Goal: Information Seeking & Learning: Find specific page/section

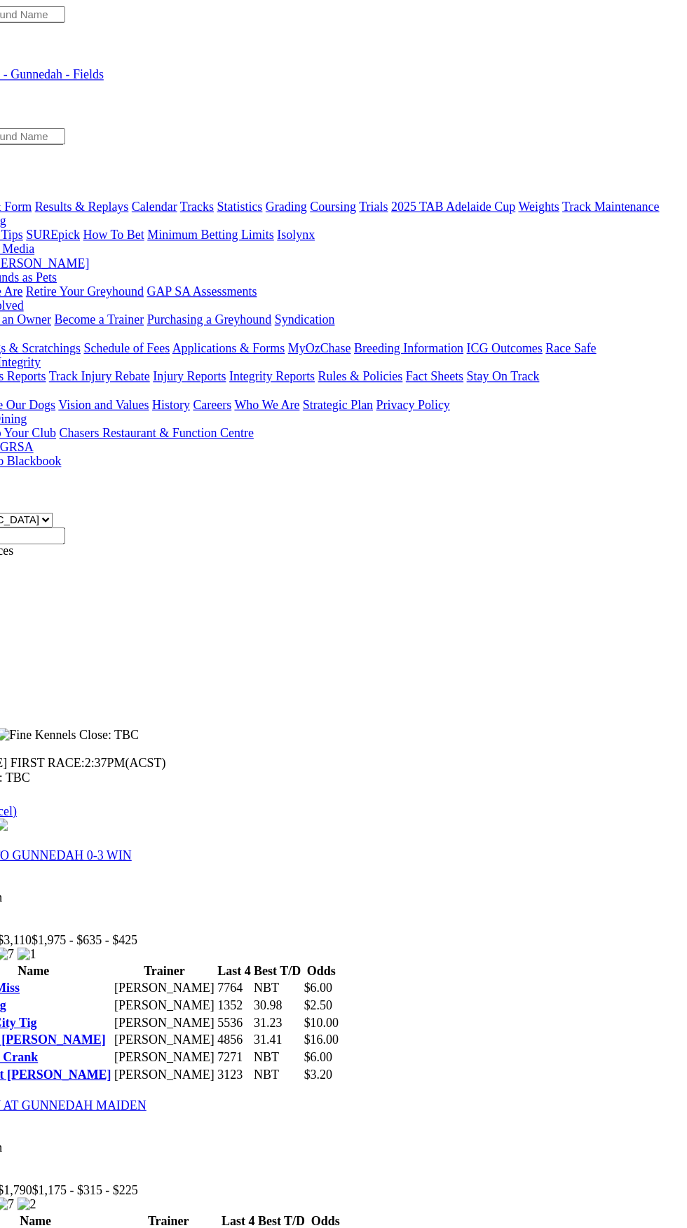
click at [130, 470] on input "[DATE]" at bounding box center [68, 477] width 124 height 15
type input "Today, 27 Aug 2025"
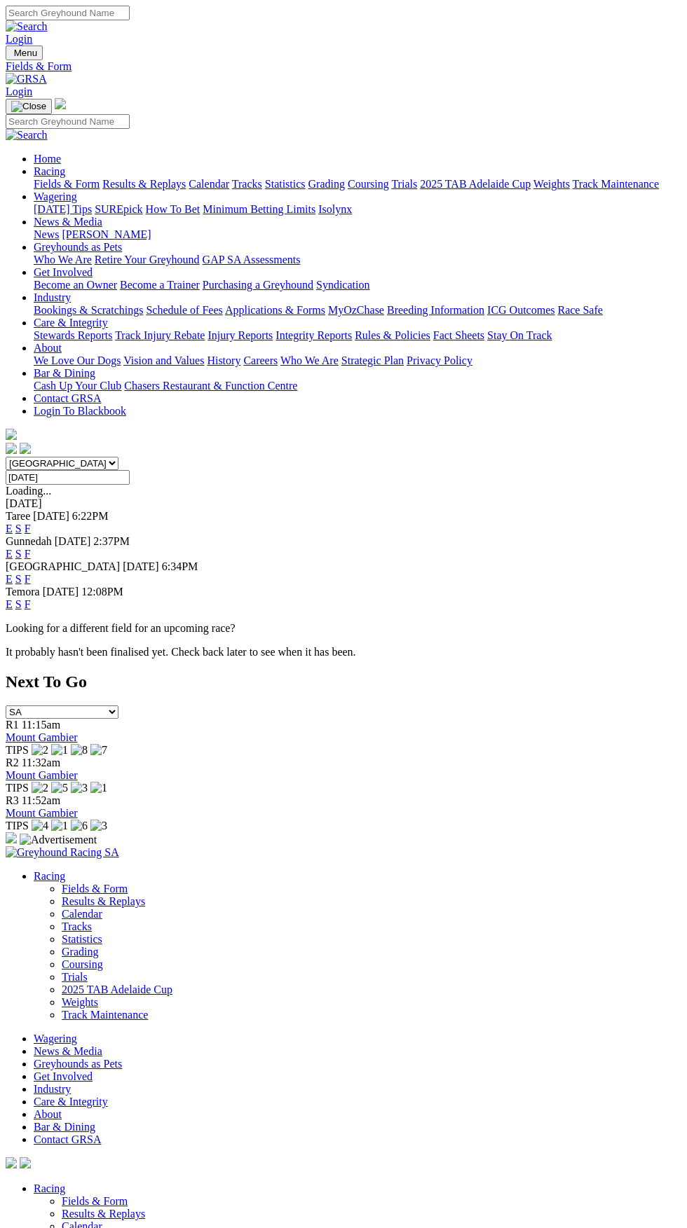
click at [130, 470] on input "[DATE]" at bounding box center [68, 477] width 124 height 15
click at [221, 46] on div "Menu Fields & Form Login Home Racing Fields & Form Results & Replays Calendar T…" at bounding box center [344, 251] width 676 height 411
click at [130, 470] on input "[DATE]" at bounding box center [68, 477] width 124 height 15
type input "Today, 27 Aug 2025"
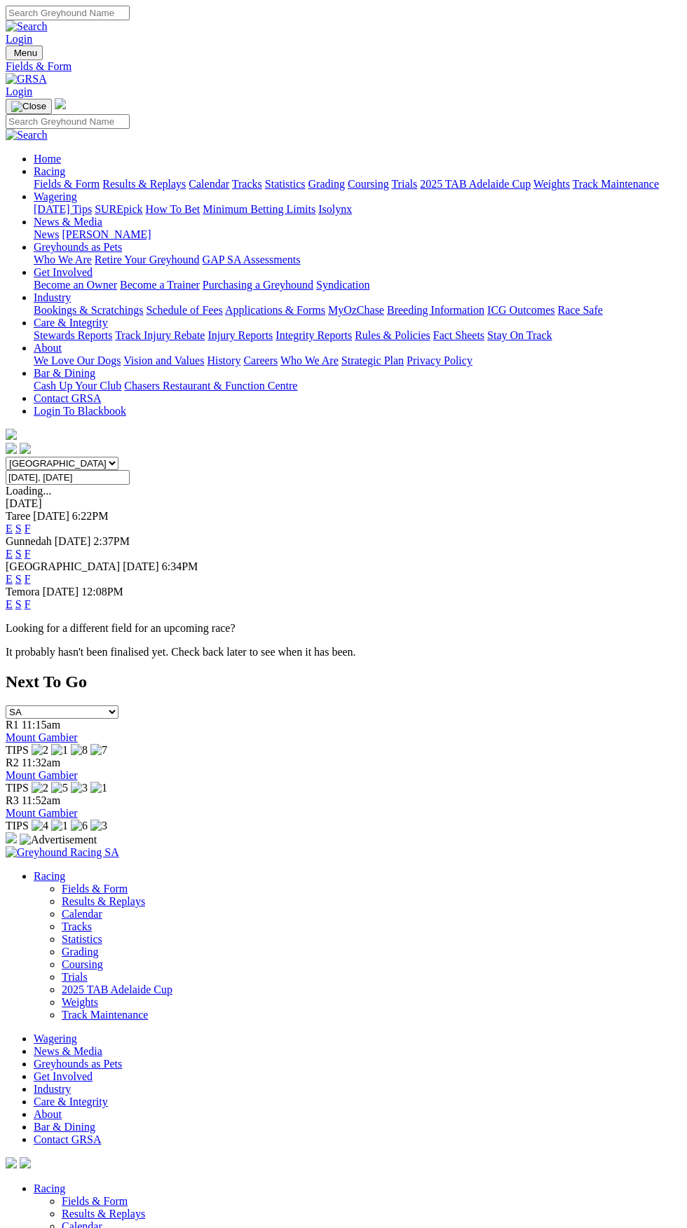
click at [130, 470] on input "Today, 27 Aug 2025" at bounding box center [68, 477] width 124 height 15
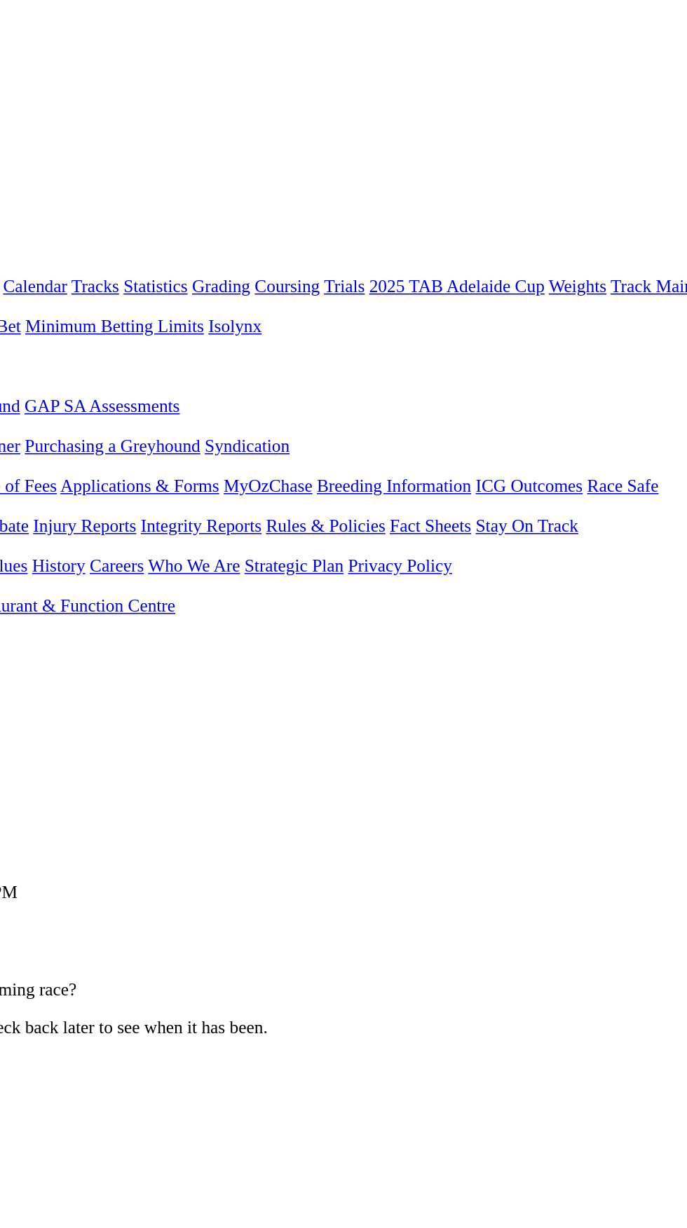
click at [130, 470] on input "Today, 27 Aug 2025" at bounding box center [68, 477] width 124 height 15
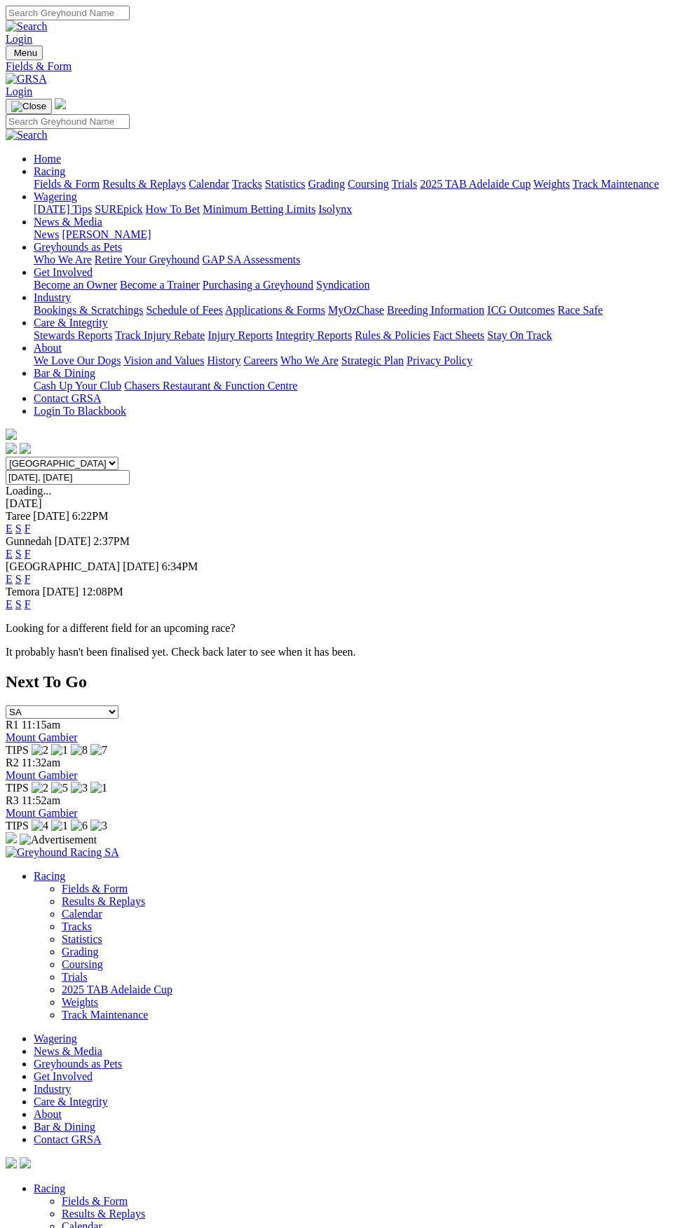
click at [130, 470] on input "Today, 27 Aug 2025" at bounding box center [68, 477] width 124 height 15
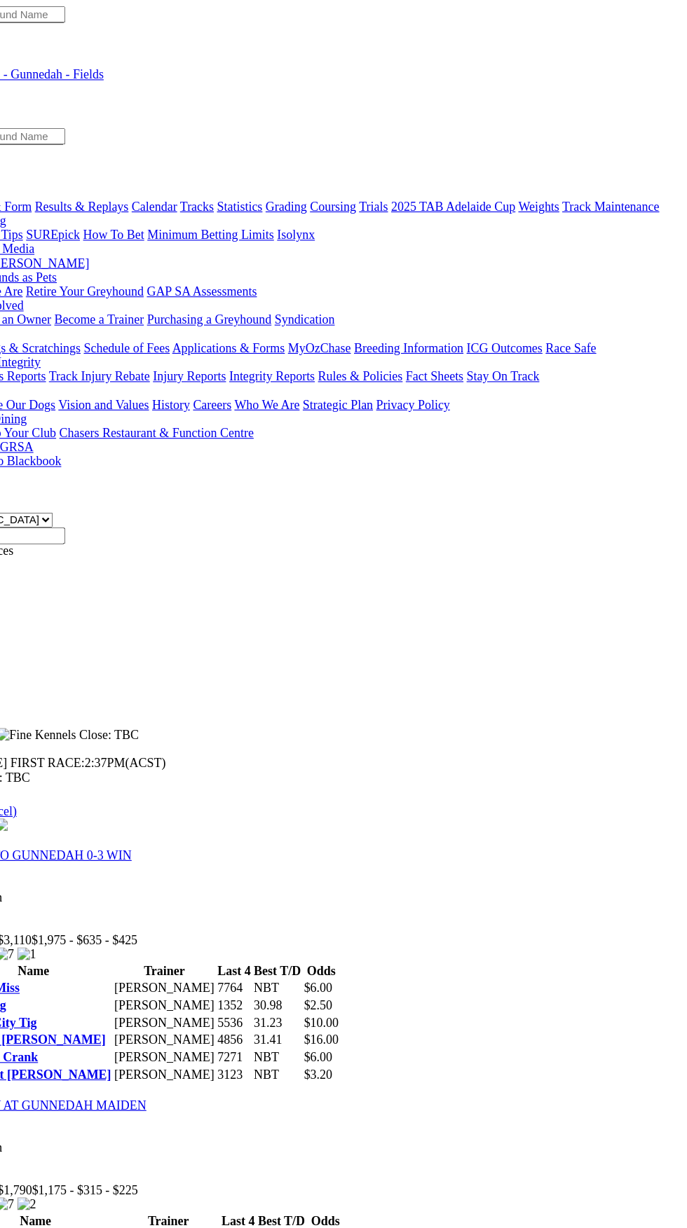
type input "[DATE], [DATE]"
click at [130, 470] on input "Wednesday, 27 Aug 2025" at bounding box center [68, 477] width 124 height 15
type input "[DATE]"
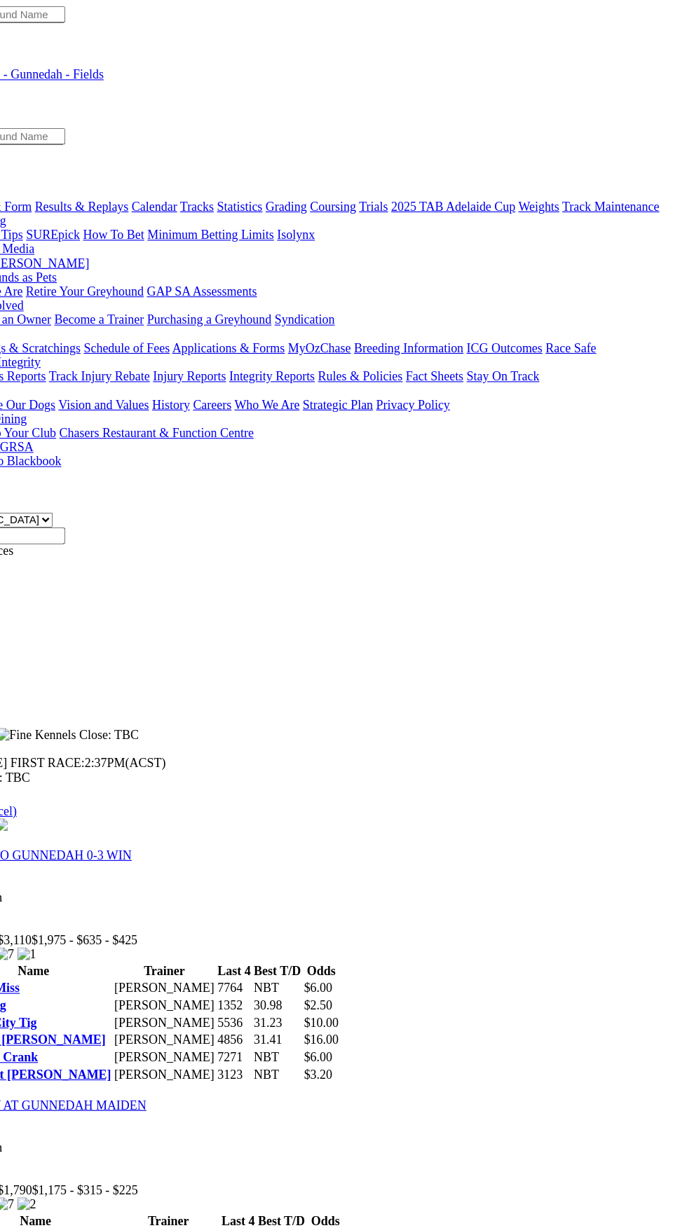
click at [130, 470] on input "Wednesday, 27 Aug 2025" at bounding box center [68, 477] width 124 height 15
type input "Today, 27 Aug 2025"
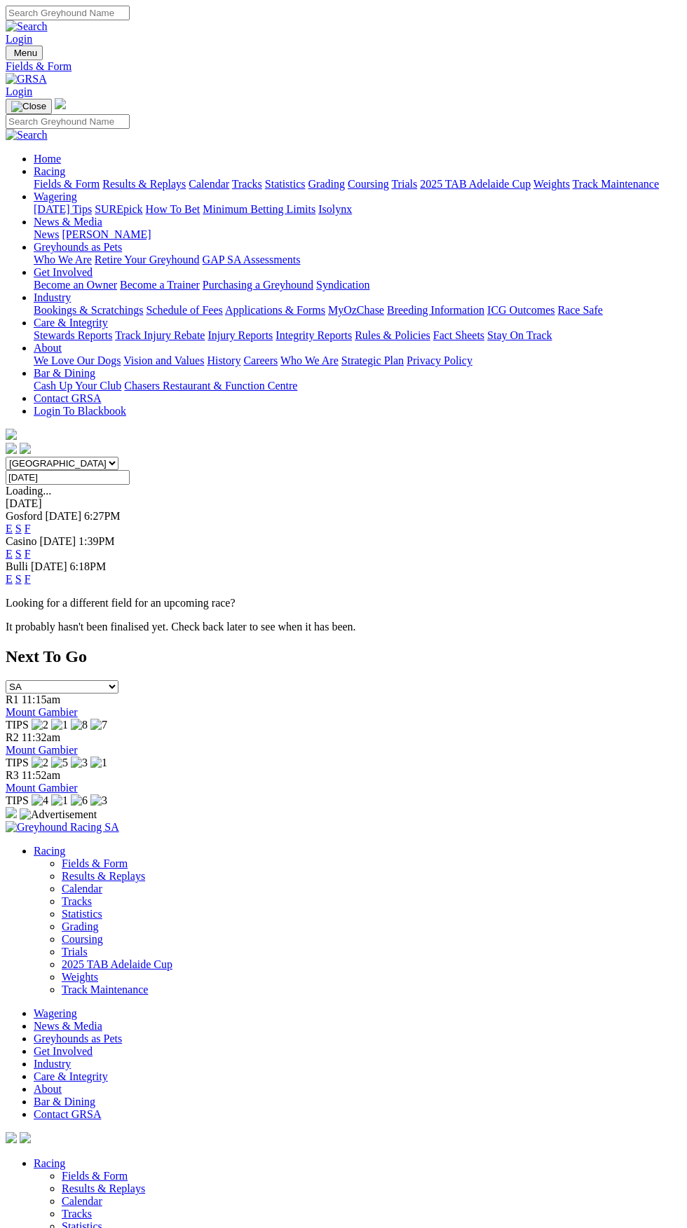
click at [130, 470] on input "Tuesday, 12 Aug 2025" at bounding box center [68, 477] width 124 height 15
type input "Yesterday, 26 Aug 2025"
click at [118, 457] on select "South Australia New South Wales Northern Territory Queensland Tasmania Victoria…" at bounding box center [62, 463] width 113 height 13
select select "WA"
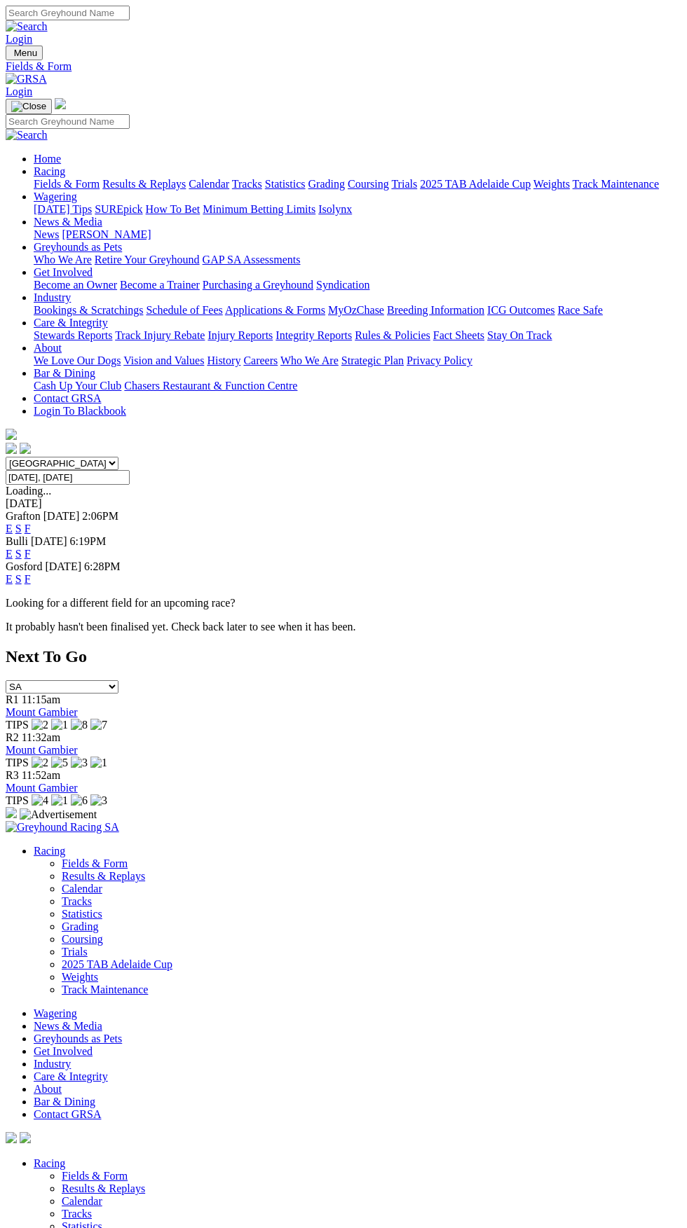
click at [6, 457] on select "South Australia New South Wales Northern Territory Queensland Tasmania Victoria…" at bounding box center [62, 463] width 113 height 13
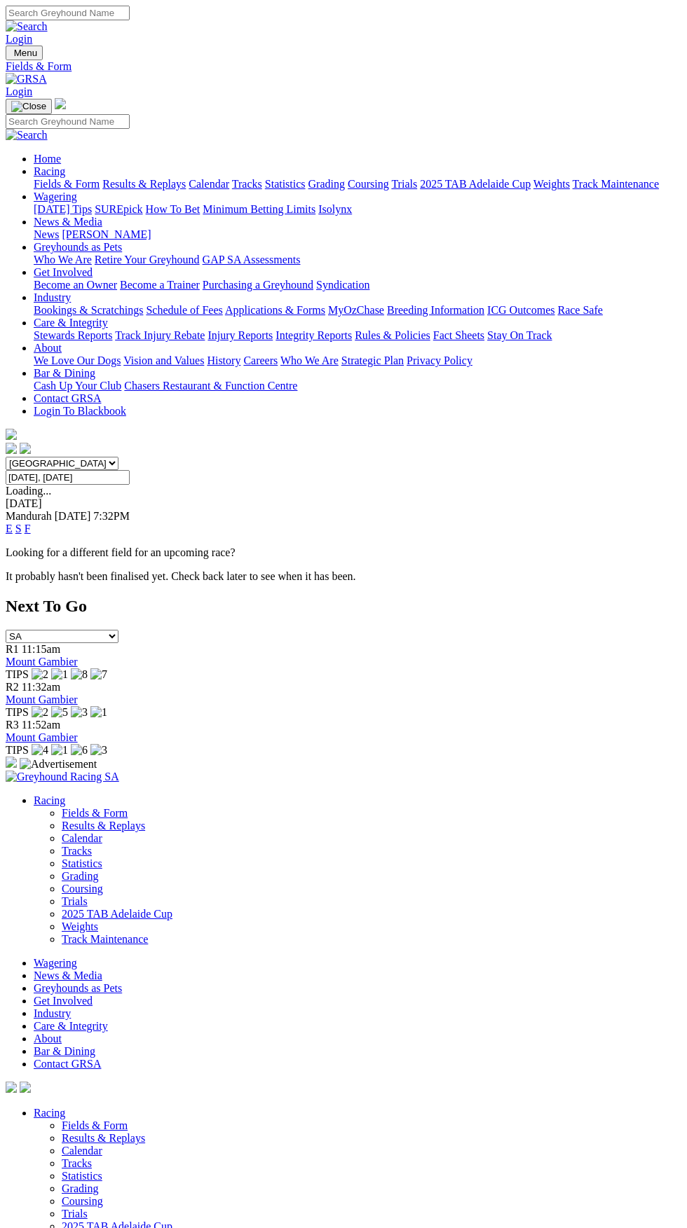
click at [31, 523] on link "F" at bounding box center [28, 529] width 6 height 12
